Goal: Complete application form

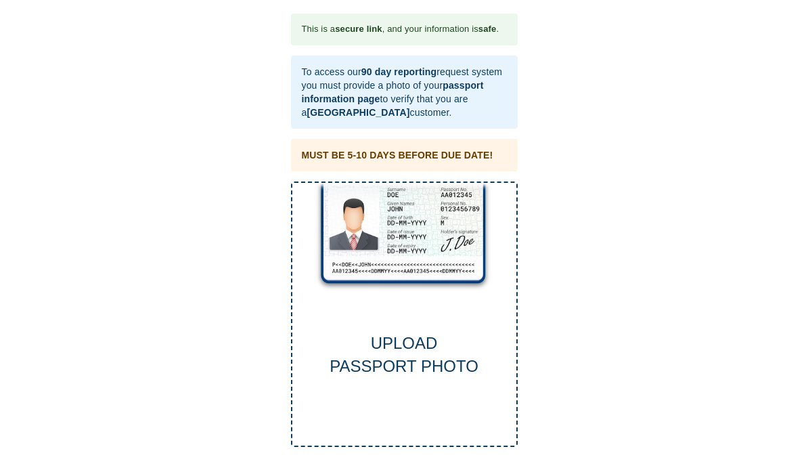
click at [419, 250] on div "UPLOAD PASSPORT PHOTO" at bounding box center [404, 314] width 227 height 266
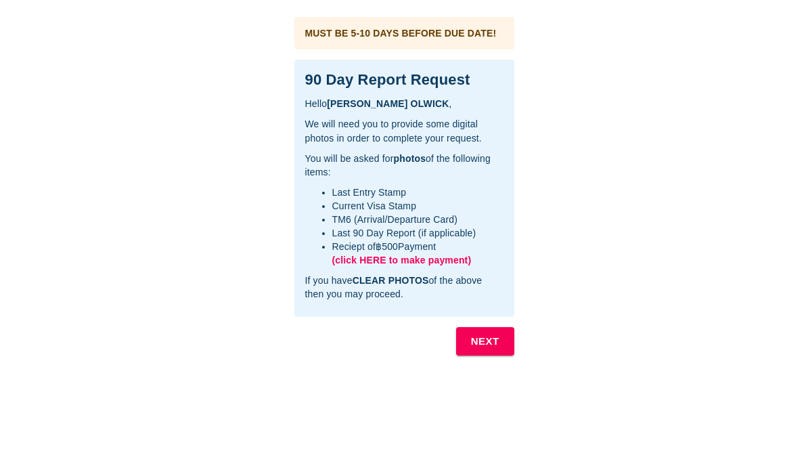
click at [491, 343] on b "NEXT" at bounding box center [485, 341] width 28 height 18
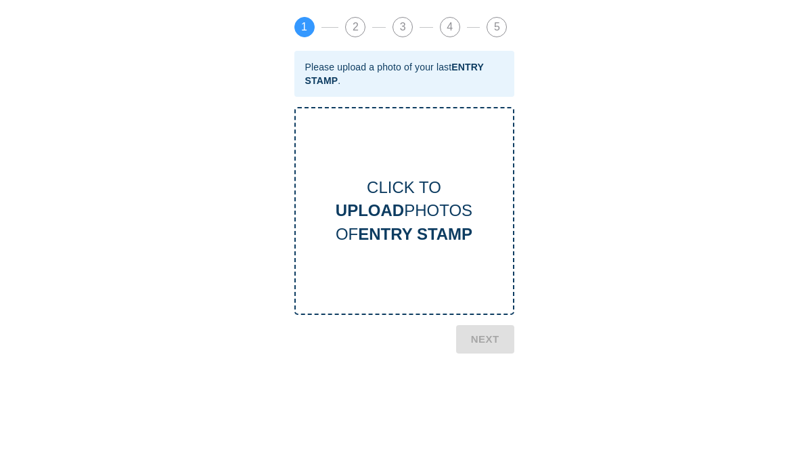
click at [402, 204] on b "UPLOAD" at bounding box center [370, 210] width 68 height 18
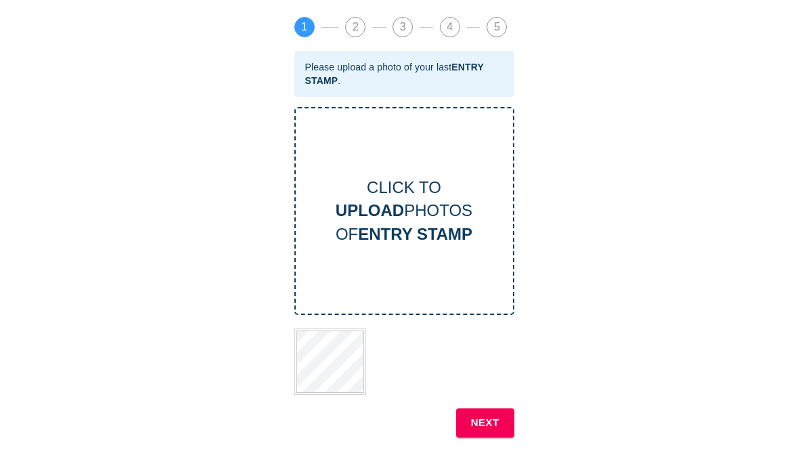
click at [495, 424] on b "NEXT" at bounding box center [485, 422] width 28 height 18
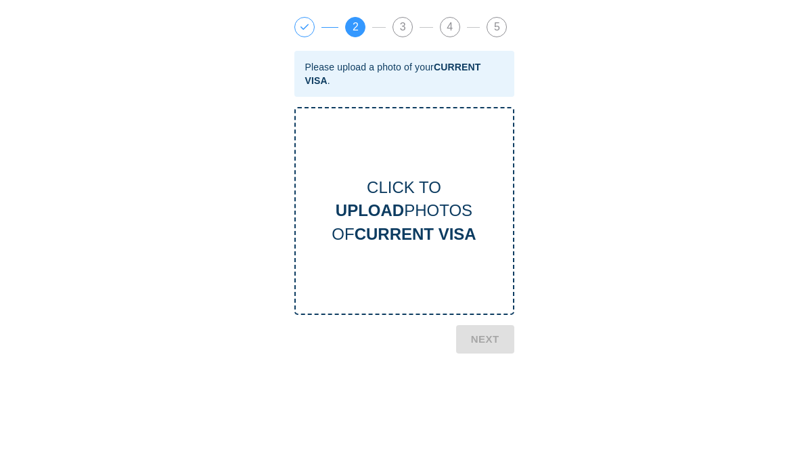
click at [422, 217] on div "CLICK TO UPLOAD PHOTOS OF CURRENT VISA" at bounding box center [404, 211] width 217 height 70
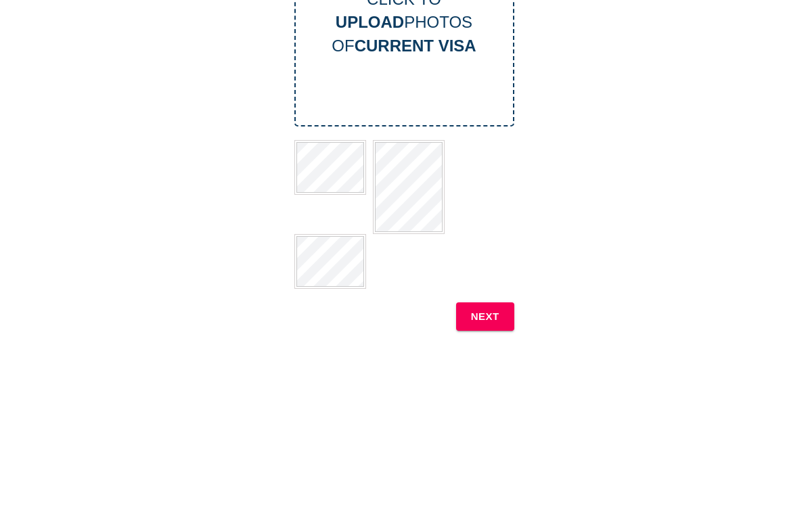
scroll to position [204, 0]
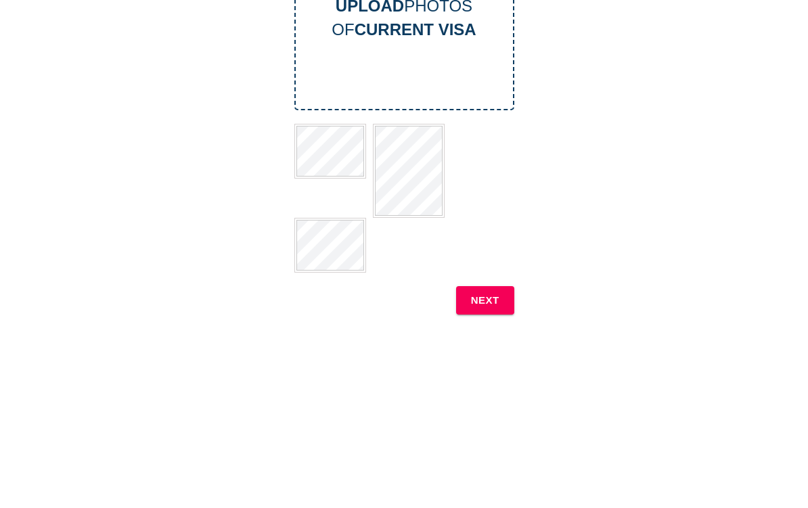
click at [493, 299] on b "NEXT" at bounding box center [485, 301] width 28 height 18
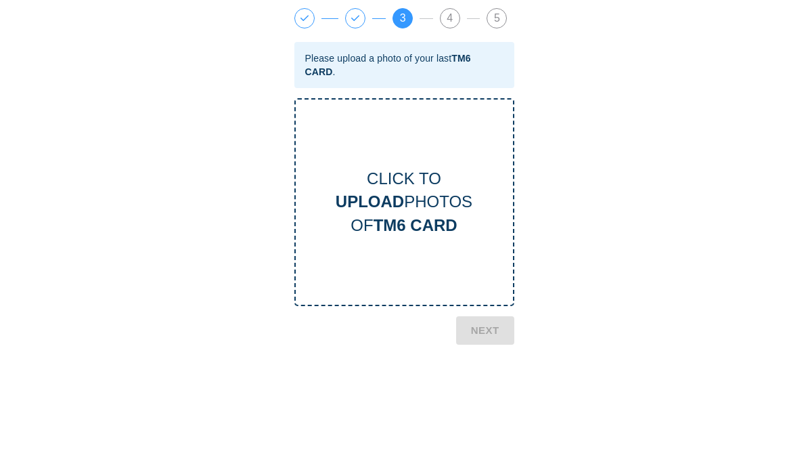
scroll to position [0, 0]
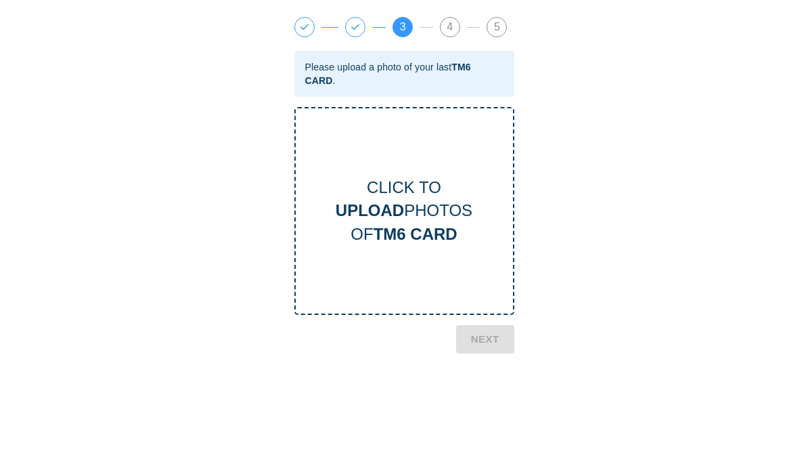
click at [428, 215] on div "CLICK TO UPLOAD PHOTOS OF TM6 CARD" at bounding box center [404, 211] width 217 height 70
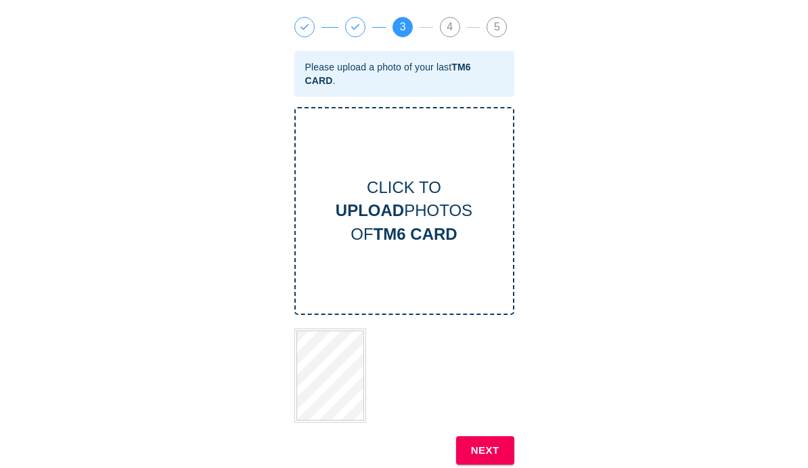
click at [490, 447] on b "NEXT" at bounding box center [485, 450] width 28 height 18
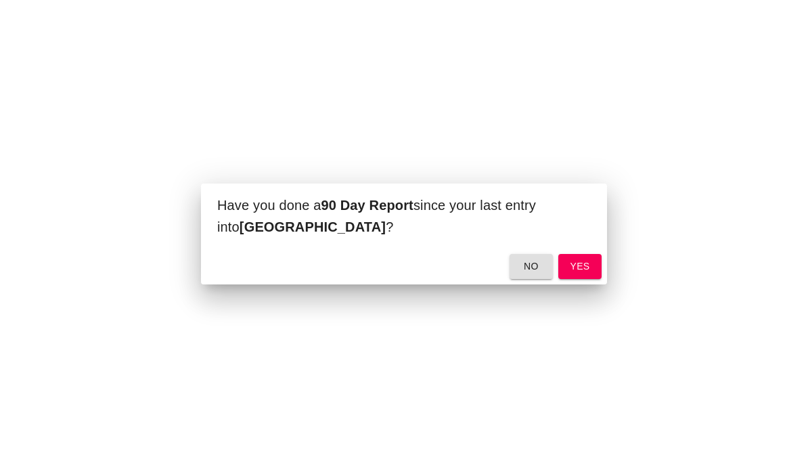
click at [588, 261] on span "yes" at bounding box center [580, 266] width 22 height 17
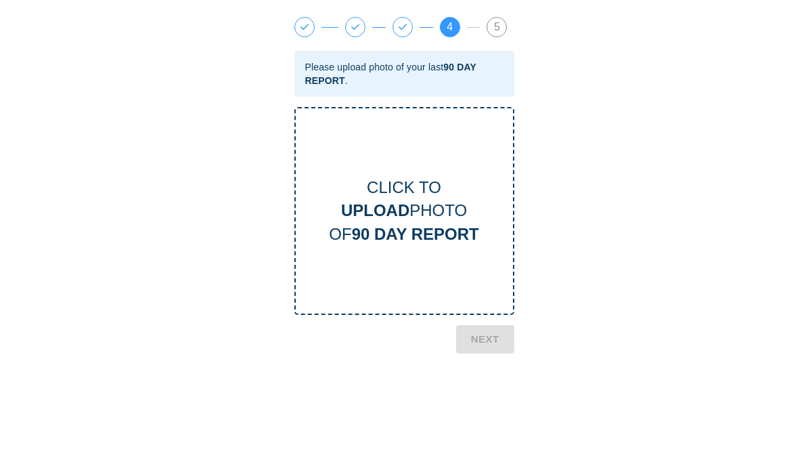
click at [433, 218] on div "CLICK TO UPLOAD PHOTO OF 90 DAY REPORT" at bounding box center [404, 211] width 217 height 70
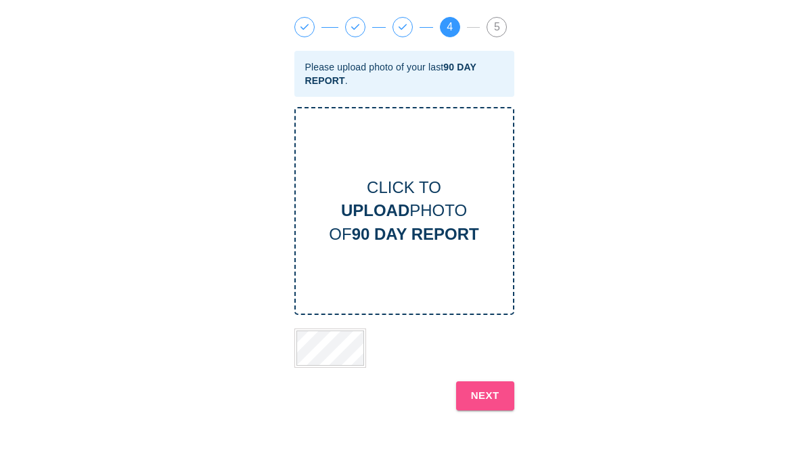
click at [495, 393] on b "NEXT" at bounding box center [485, 395] width 28 height 18
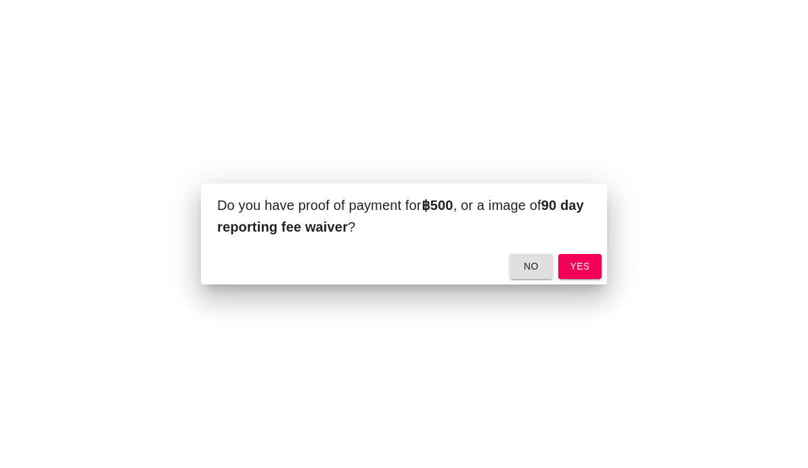
click at [589, 265] on span "yes" at bounding box center [580, 266] width 22 height 17
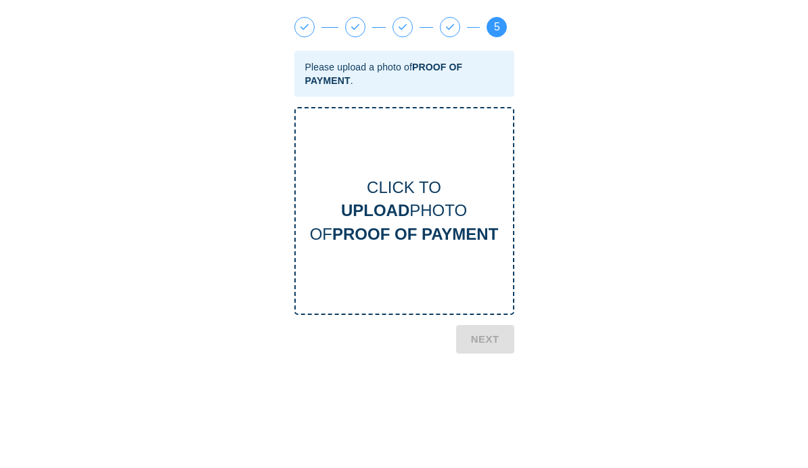
click at [416, 222] on div "CLICK TO UPLOAD PHOTO OF PROOF OF PAYMENT" at bounding box center [404, 211] width 217 height 70
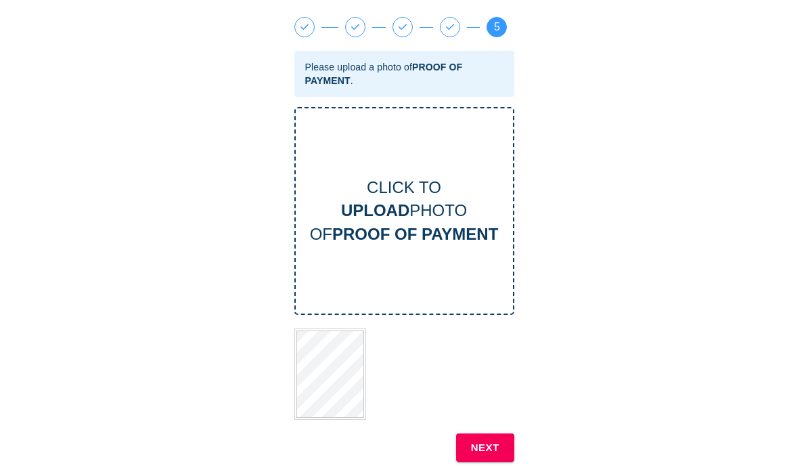
click at [487, 444] on b "NEXT" at bounding box center [485, 448] width 28 height 18
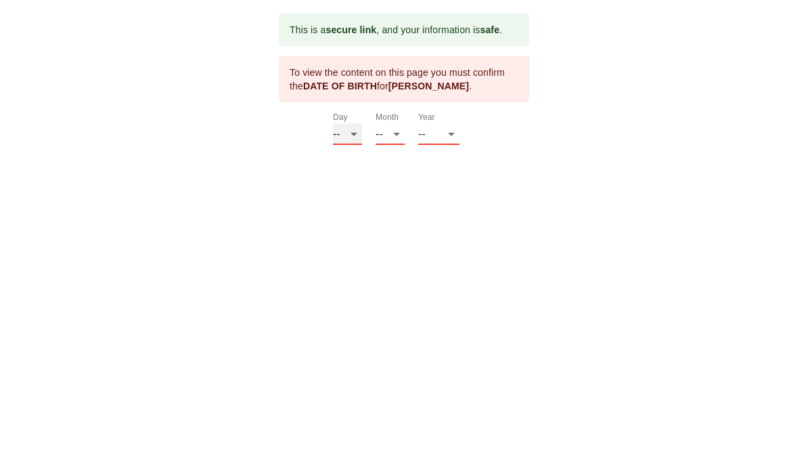
click at [352, 138] on select "-- 01 02 03 04 05 06 07 08 09 10 11 12 13 14 15 16 17 18 19 20 21 22 23 24 25 2…" at bounding box center [347, 134] width 29 height 22
select select "08"
click at [394, 137] on select "-- 01 02 03 04 05 06 07 08 09 10 11 12" at bounding box center [390, 134] width 29 height 22
select select "09"
click at [445, 139] on select "-- 2025 2024 2023 2022 2021 2020 2019 2018 2017 2016 2015 2014 2013 2012 2011 2…" at bounding box center [438, 134] width 41 height 22
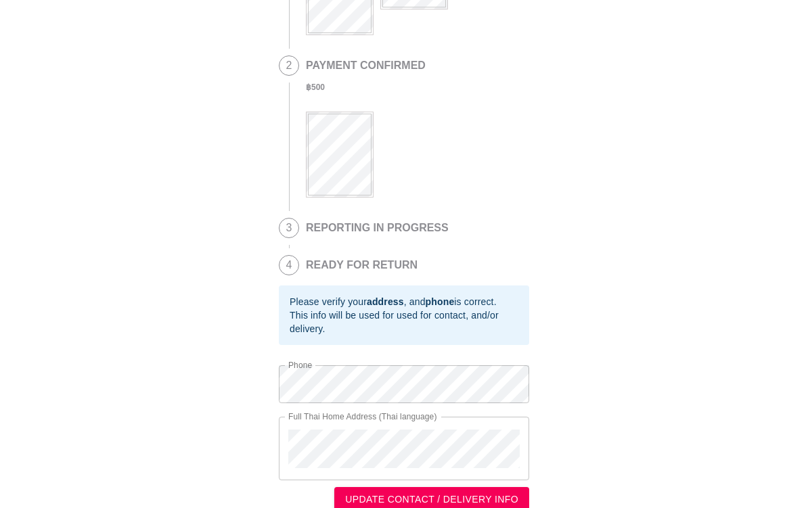
scroll to position [351, 0]
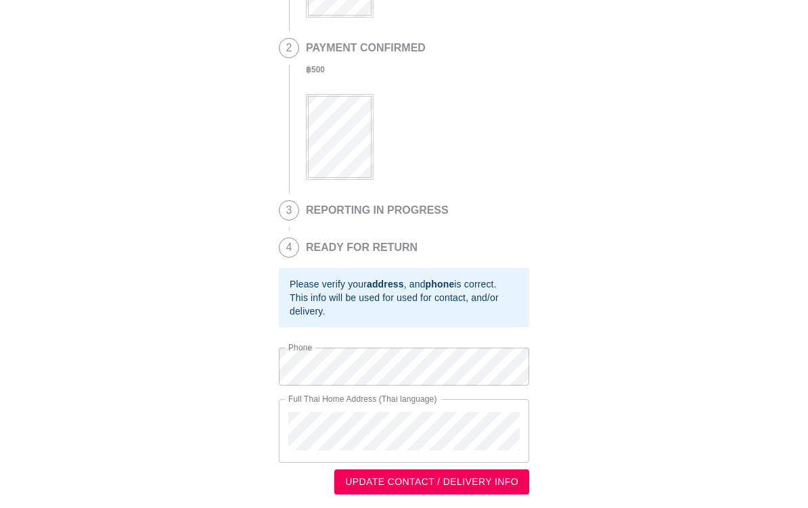
click at [478, 467] on span "UPDATE CONTACT / DELIVERY INFO" at bounding box center [431, 482] width 173 height 17
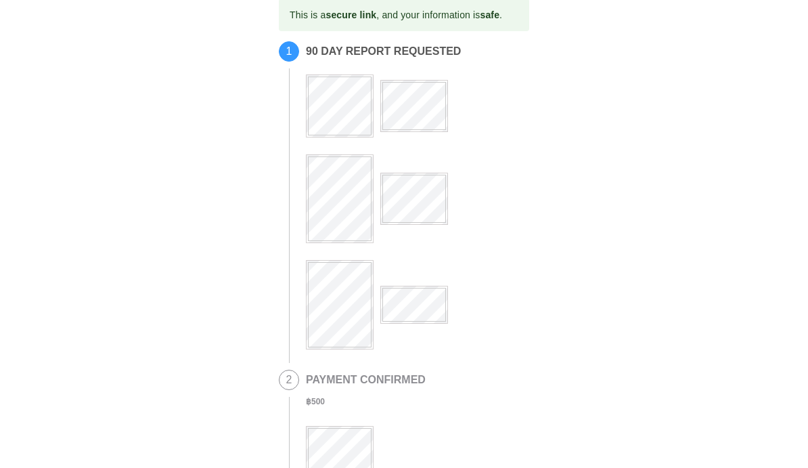
scroll to position [0, 0]
